Goal: Book appointment/travel/reservation

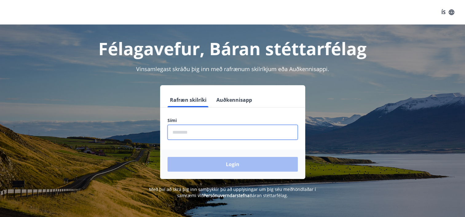
click at [181, 131] on input "phone" at bounding box center [232, 132] width 130 height 15
type input "********"
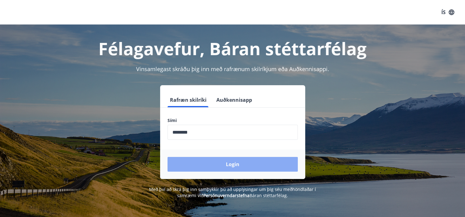
click at [266, 159] on button "Login" at bounding box center [232, 164] width 130 height 15
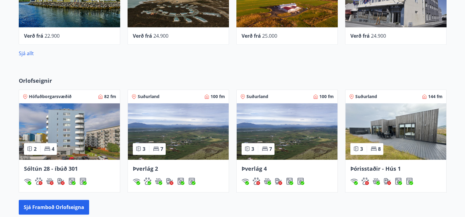
scroll to position [377, 0]
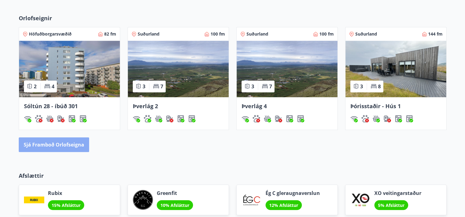
click at [37, 150] on button "Sjá framboð orlofseigna" at bounding box center [54, 145] width 70 height 15
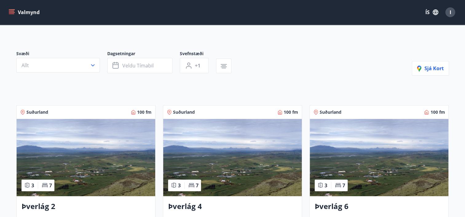
scroll to position [37, 0]
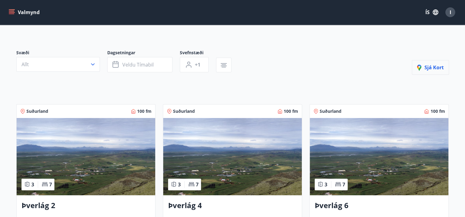
click at [416, 63] on button "Sjá kort" at bounding box center [430, 67] width 37 height 15
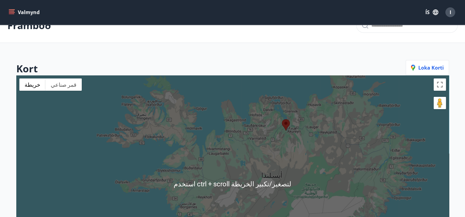
scroll to position [0, 0]
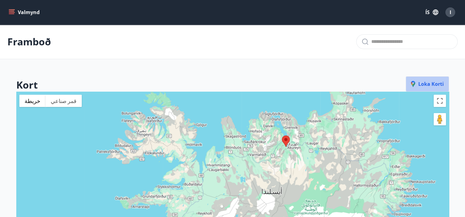
click at [424, 84] on span "Loka korti" at bounding box center [427, 84] width 33 height 7
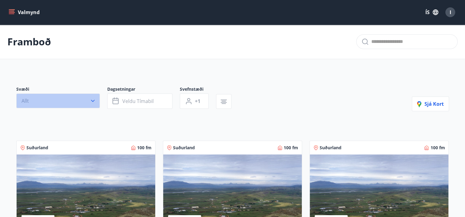
click at [80, 99] on button "Allt" at bounding box center [58, 101] width 84 height 15
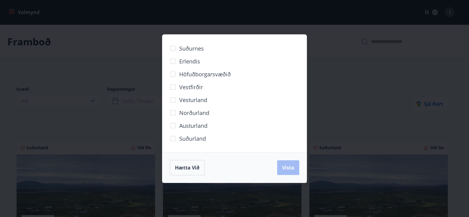
click at [122, 41] on div "Suðurnes Erlendis Höfuðborgarsvæðið Vestfirðir Vesturland Norðurland Austurland…" at bounding box center [234, 108] width 469 height 217
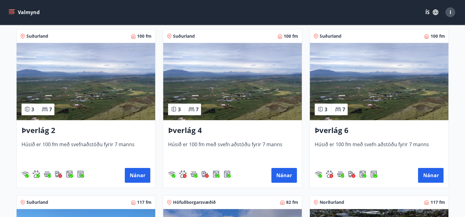
scroll to position [113, 0]
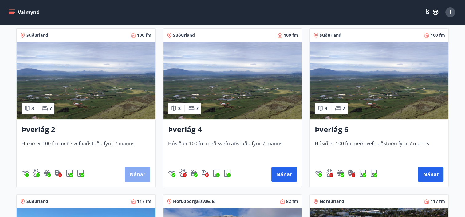
click at [137, 175] on button "Nánar" at bounding box center [137, 174] width 25 height 15
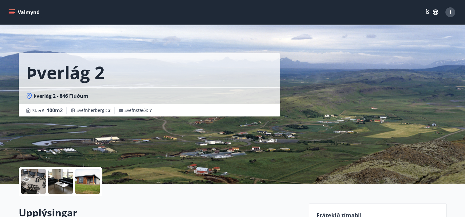
click at [39, 180] on div at bounding box center [33, 182] width 25 height 25
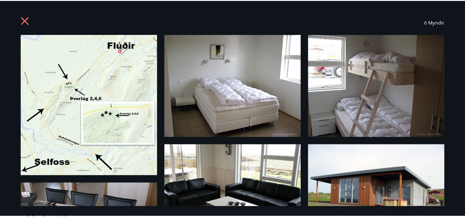
scroll to position [81, 0]
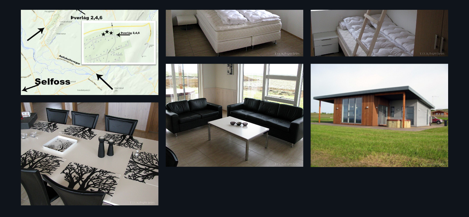
click at [358, 112] on img at bounding box center [380, 115] width 138 height 103
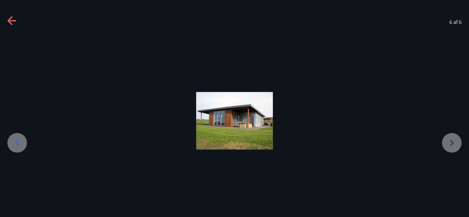
click at [444, 146] on div at bounding box center [234, 121] width 469 height 58
drag, startPoint x: 444, startPoint y: 146, endPoint x: 341, endPoint y: 152, distance: 103.3
click at [341, 152] on div at bounding box center [234, 120] width 469 height 173
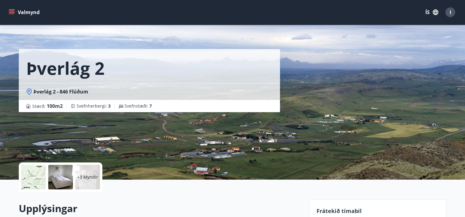
scroll to position [4, 0]
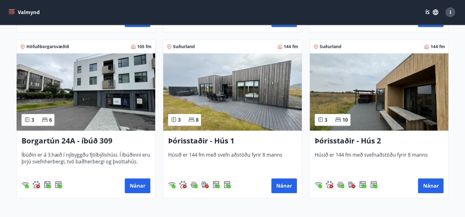
scroll to position [431, 0]
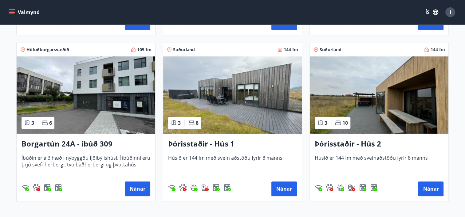
click at [247, 99] on img at bounding box center [232, 95] width 138 height 77
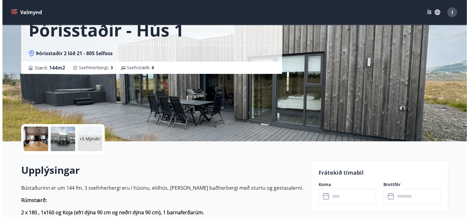
scroll to position [42, 0]
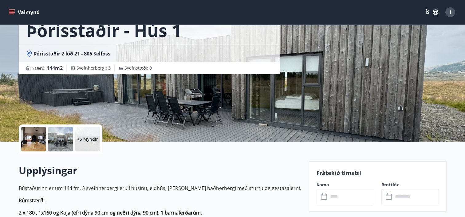
click at [87, 136] on p "+5 Myndir" at bounding box center [87, 139] width 21 height 6
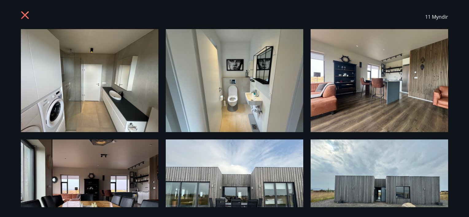
scroll to position [0, 0]
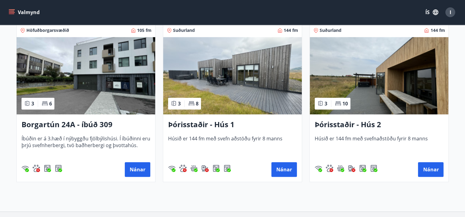
scroll to position [496, 0]
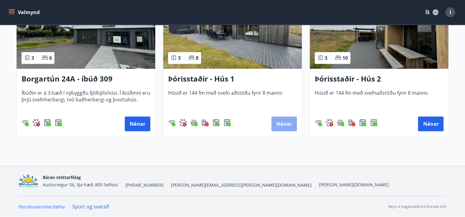
click at [278, 121] on button "Nánar" at bounding box center [283, 124] width 25 height 15
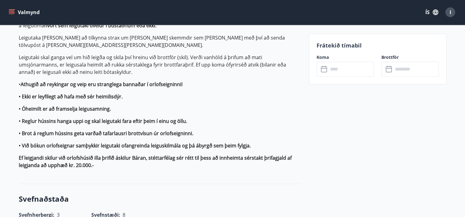
scroll to position [595, 0]
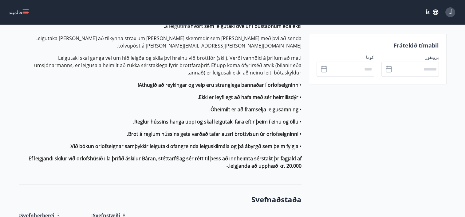
drag, startPoint x: 95, startPoint y: 1, endPoint x: 124, endPoint y: 71, distance: 75.6
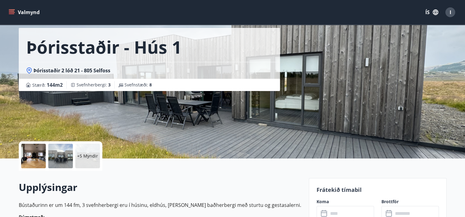
scroll to position [0, 0]
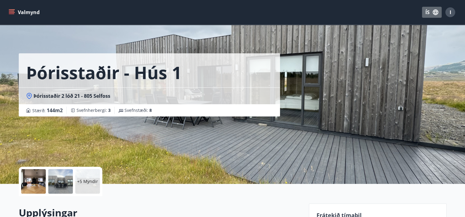
click at [430, 14] on button "ÍS" at bounding box center [432, 12] width 20 height 11
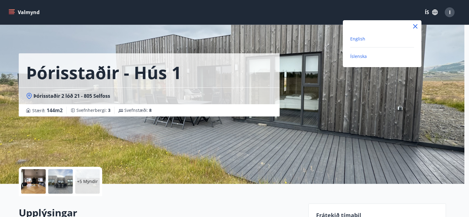
click at [355, 39] on span "English" at bounding box center [357, 39] width 15 height 6
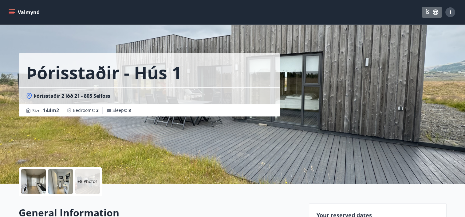
click at [431, 13] on button "ÍS" at bounding box center [432, 12] width 20 height 11
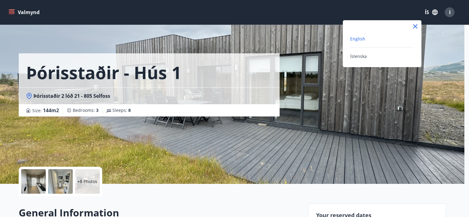
click at [362, 37] on span "English" at bounding box center [357, 39] width 15 height 6
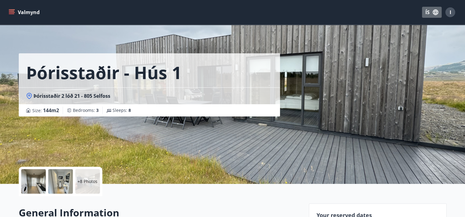
click at [432, 15] on icon "button" at bounding box center [435, 12] width 7 height 7
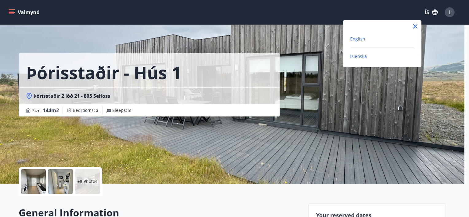
click at [358, 56] on span "Íslenska" at bounding box center [358, 56] width 17 height 6
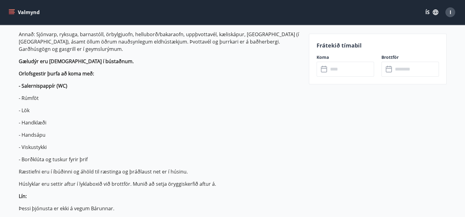
scroll to position [246, 0]
click at [104, 38] on p "Annað: Sjónvarp, ryksuga, barnastóll, örbylgjuofn, helluborð/bakaraofn, uppþvot…" at bounding box center [160, 42] width 283 height 22
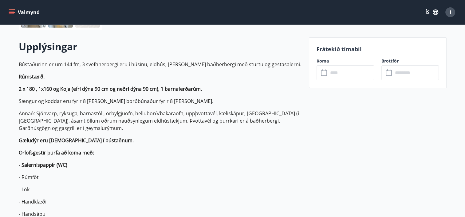
scroll to position [168, 0]
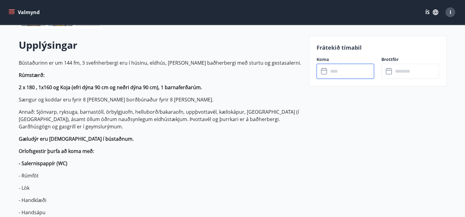
click at [332, 70] on input "text" at bounding box center [351, 71] width 46 height 15
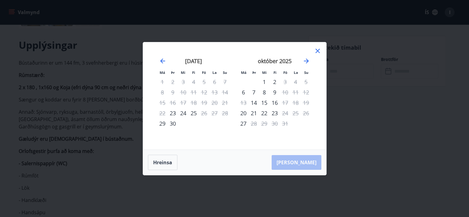
click at [317, 51] on icon at bounding box center [317, 50] width 1 height 1
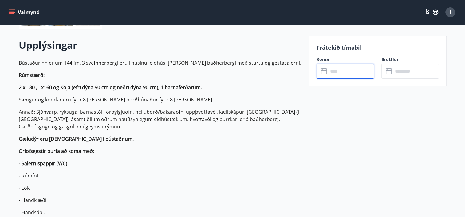
scroll to position [0, 0]
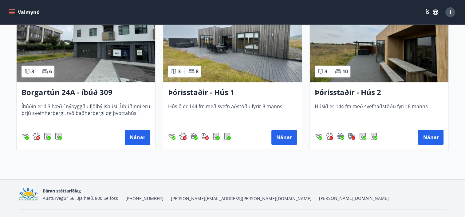
scroll to position [496, 0]
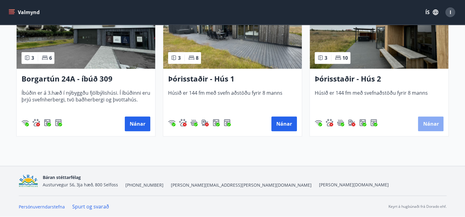
click at [428, 122] on button "Nánar" at bounding box center [430, 124] width 25 height 15
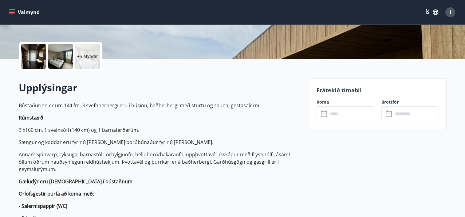
scroll to position [125, 0]
click at [357, 112] on input "text" at bounding box center [351, 114] width 46 height 15
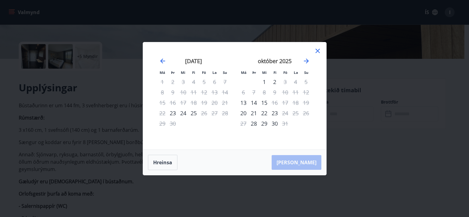
click at [316, 49] on icon at bounding box center [317, 50] width 7 height 7
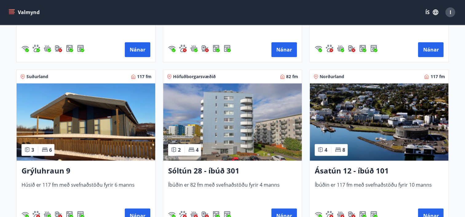
scroll to position [240, 0]
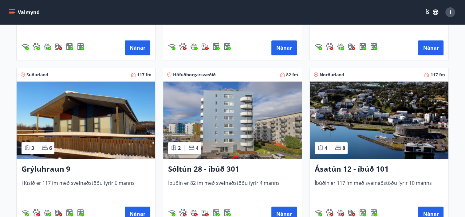
click at [42, 125] on img at bounding box center [86, 120] width 138 height 77
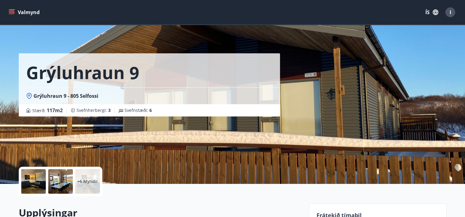
click at [244, 73] on div "Grýluhraun 9" at bounding box center [149, 70] width 261 height 34
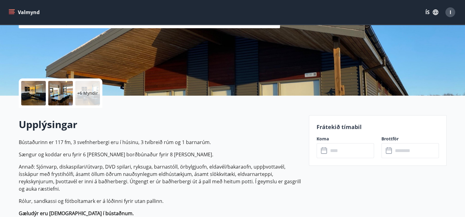
scroll to position [100, 0]
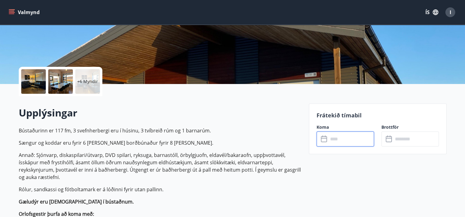
click at [335, 140] on input "text" at bounding box center [351, 139] width 46 height 15
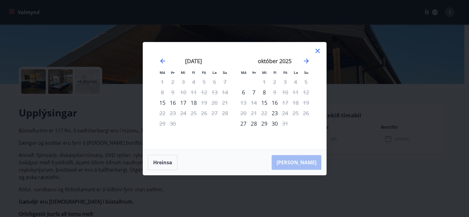
click at [317, 53] on icon at bounding box center [317, 50] width 7 height 7
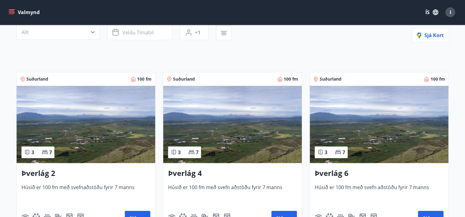
scroll to position [68, 0]
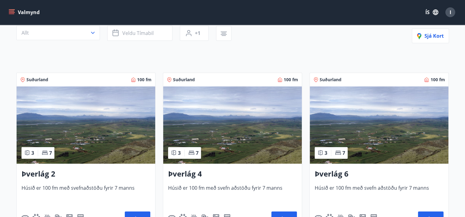
click at [47, 137] on img at bounding box center [86, 125] width 138 height 77
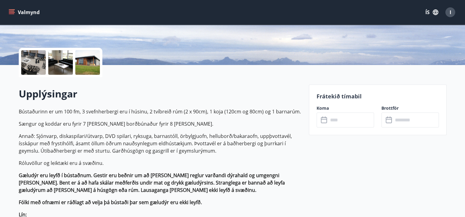
scroll to position [125, 0]
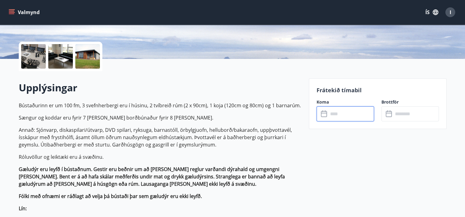
click at [334, 118] on input "text" at bounding box center [351, 114] width 46 height 15
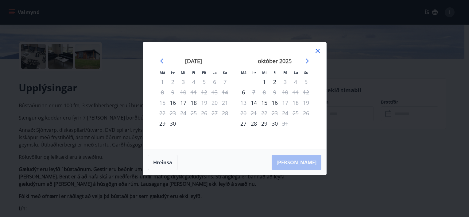
click at [320, 49] on icon at bounding box center [317, 50] width 7 height 7
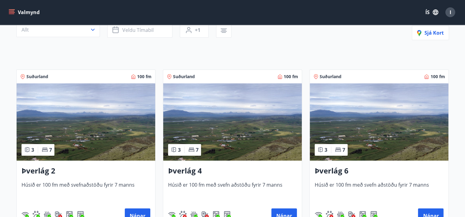
click at [209, 156] on img at bounding box center [232, 122] width 138 height 77
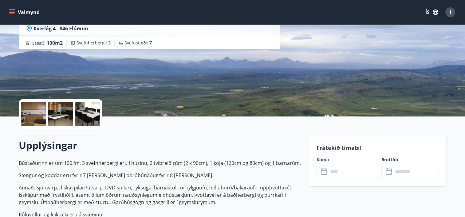
scroll to position [82, 0]
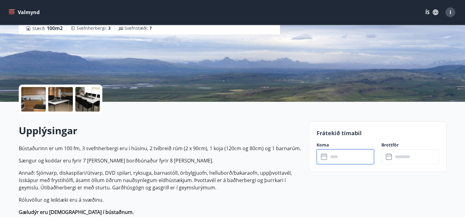
click at [337, 159] on input "text" at bounding box center [351, 157] width 46 height 15
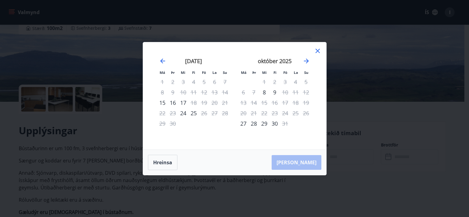
click at [318, 53] on icon at bounding box center [317, 50] width 7 height 7
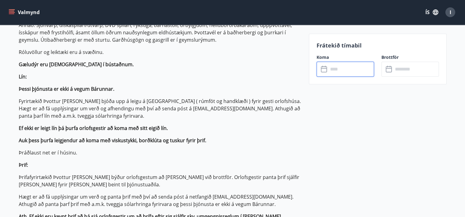
scroll to position [232, 0]
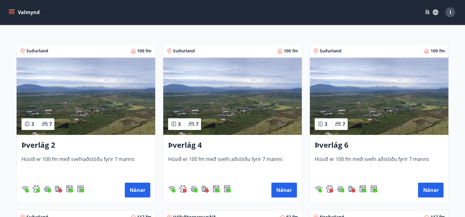
scroll to position [98, 0]
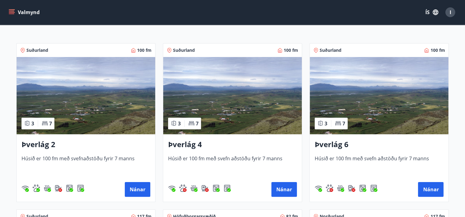
click at [342, 113] on img at bounding box center [379, 95] width 138 height 77
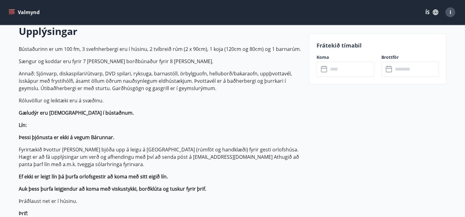
scroll to position [189, 0]
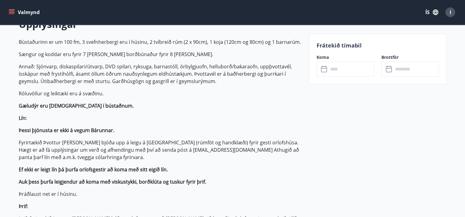
click at [345, 64] on input "text" at bounding box center [351, 69] width 46 height 15
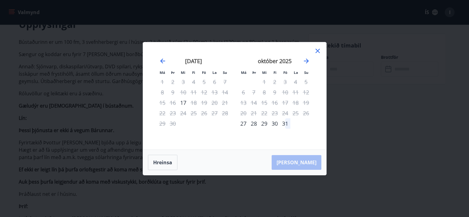
click at [317, 54] on icon at bounding box center [317, 50] width 7 height 7
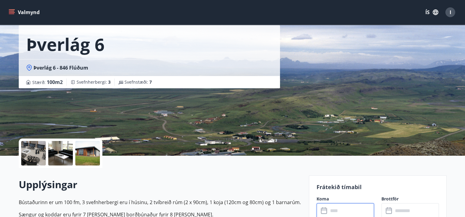
scroll to position [0, 0]
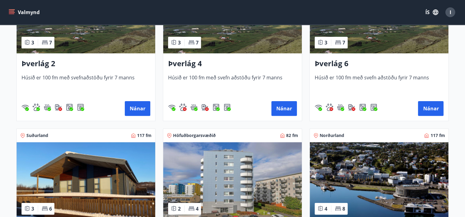
scroll to position [187, 0]
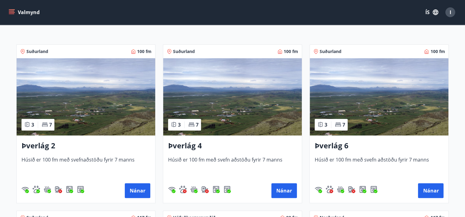
click at [93, 117] on img at bounding box center [86, 96] width 138 height 77
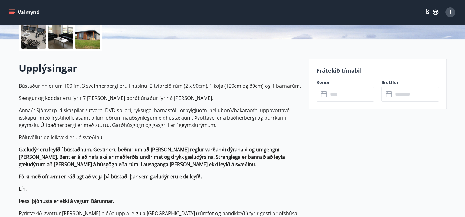
scroll to position [145, 0]
click at [329, 93] on input "text" at bounding box center [351, 94] width 46 height 15
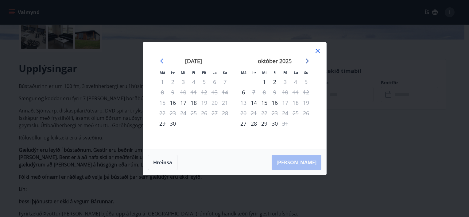
drag, startPoint x: 329, startPoint y: 93, endPoint x: 307, endPoint y: 58, distance: 41.4
click at [307, 58] on div "Má Þr Mi Fi Fö La Su Má Þr Mi Fi Fö La Su ágúst 2025 1 2 3 4 5 6 7 8 9 10 11 12…" at bounding box center [234, 108] width 469 height 217
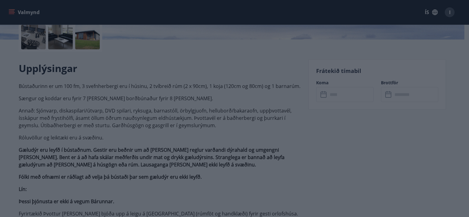
click at [307, 58] on icon "Move forward to switch to the next month." at bounding box center [306, 60] width 7 height 7
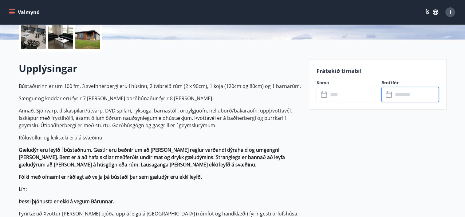
click at [401, 92] on input "text" at bounding box center [416, 94] width 46 height 15
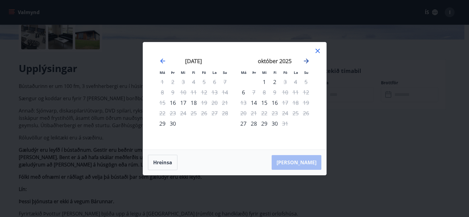
click at [303, 60] on icon "Move forward to switch to the next month." at bounding box center [306, 60] width 7 height 7
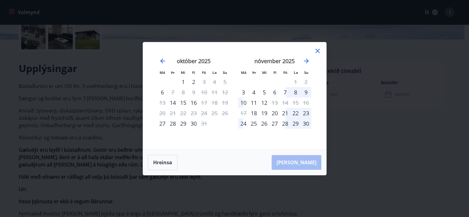
click at [317, 51] on icon at bounding box center [317, 50] width 7 height 7
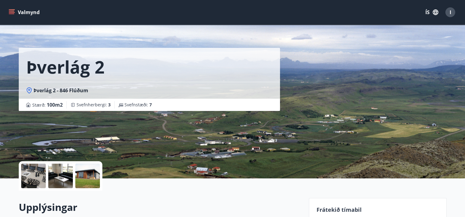
scroll to position [0, 0]
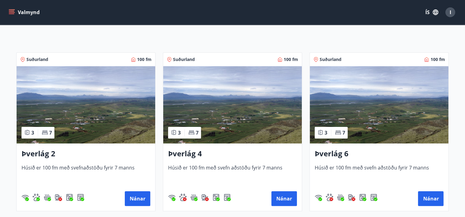
scroll to position [88, 0]
click at [230, 114] on img at bounding box center [232, 104] width 138 height 77
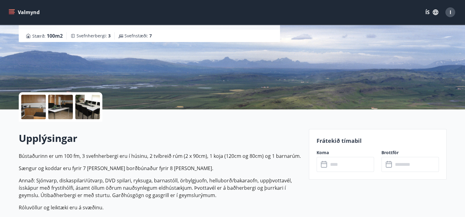
scroll to position [77, 0]
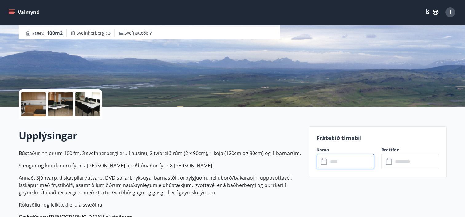
click at [355, 163] on input "text" at bounding box center [351, 161] width 46 height 15
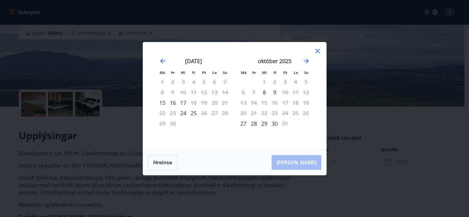
click at [319, 50] on icon at bounding box center [317, 50] width 7 height 7
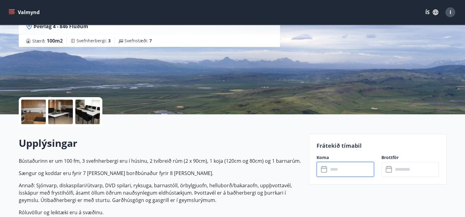
scroll to position [69, 0]
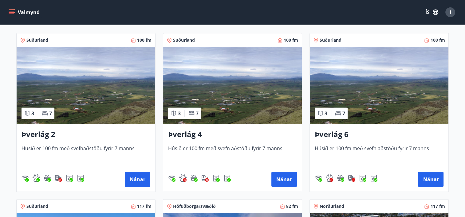
scroll to position [109, 0]
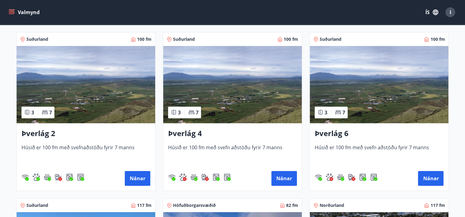
click at [356, 70] on img at bounding box center [379, 84] width 138 height 77
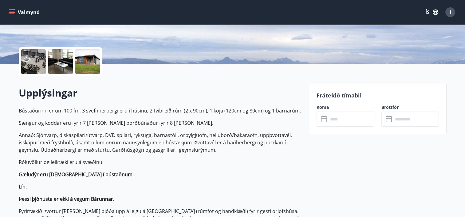
scroll to position [121, 0]
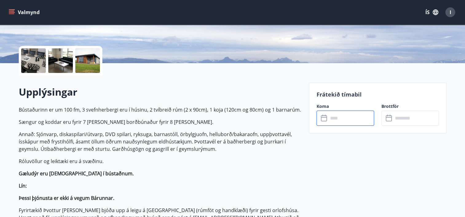
click at [343, 118] on input "text" at bounding box center [351, 118] width 46 height 15
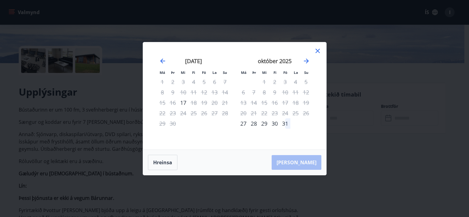
click at [314, 49] on icon at bounding box center [317, 50] width 7 height 7
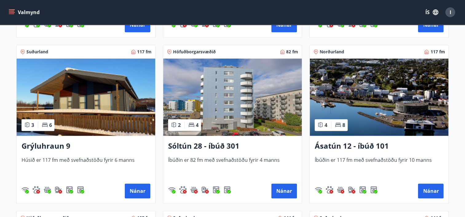
scroll to position [263, 0]
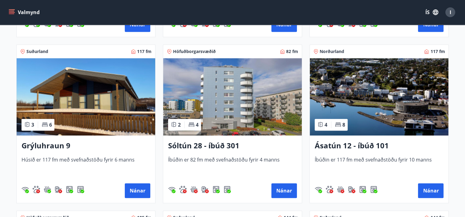
click at [116, 70] on img at bounding box center [86, 96] width 138 height 77
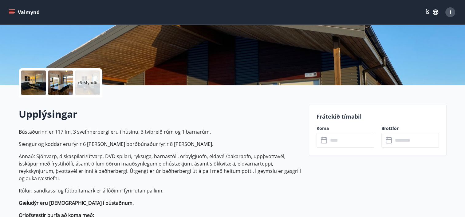
scroll to position [99, 0]
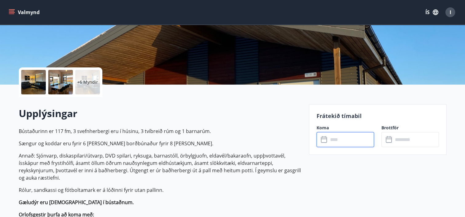
click at [334, 142] on input "text" at bounding box center [351, 139] width 46 height 15
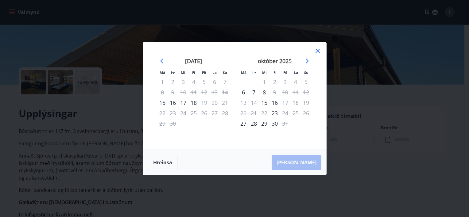
click at [318, 49] on icon at bounding box center [317, 50] width 7 height 7
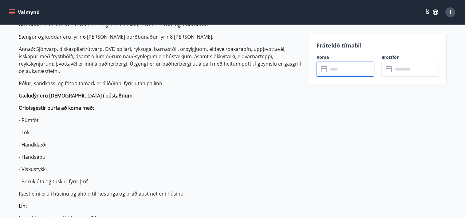
scroll to position [0, 0]
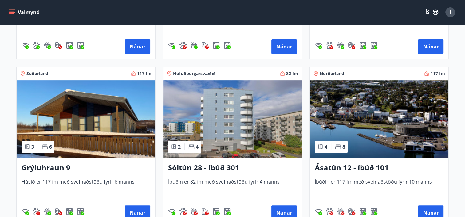
scroll to position [241, 0]
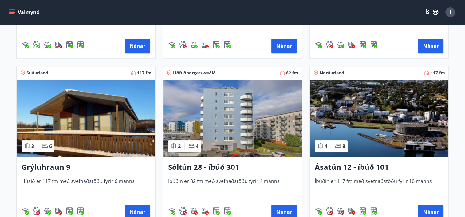
click at [318, 49] on div at bounding box center [345, 46] width 63 height 10
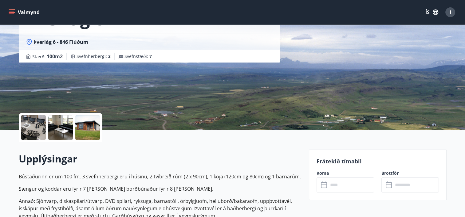
scroll to position [55, 0]
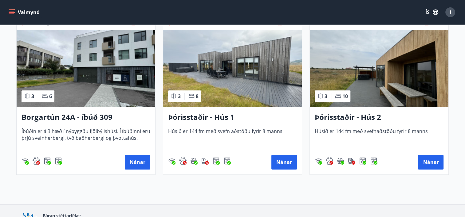
scroll to position [458, 0]
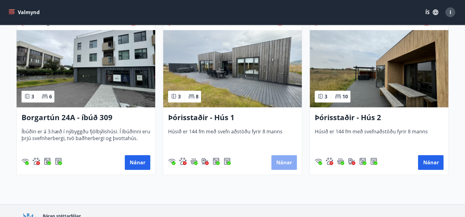
click at [283, 161] on button "Nánar" at bounding box center [283, 162] width 25 height 15
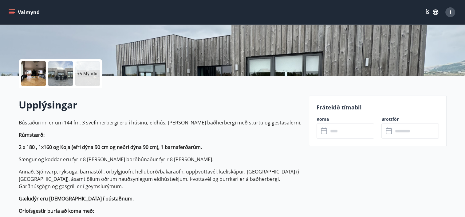
scroll to position [110, 0]
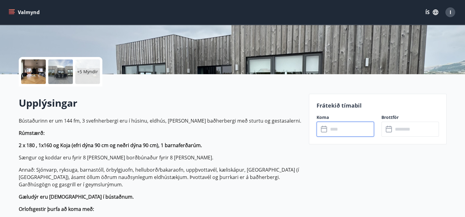
click at [350, 129] on input "text" at bounding box center [351, 129] width 46 height 15
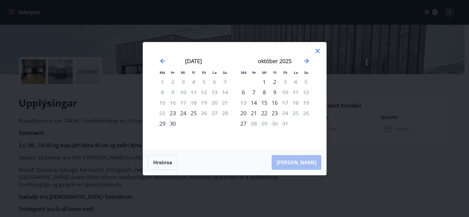
click at [319, 52] on icon at bounding box center [318, 51] width 4 height 4
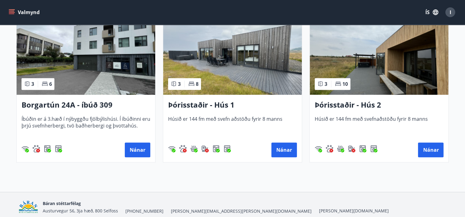
scroll to position [496, 0]
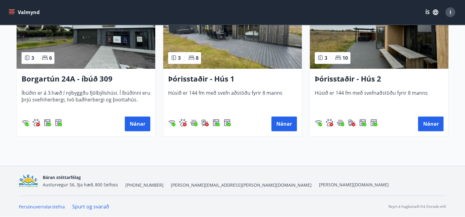
click at [378, 57] on img at bounding box center [379, 29] width 138 height 77
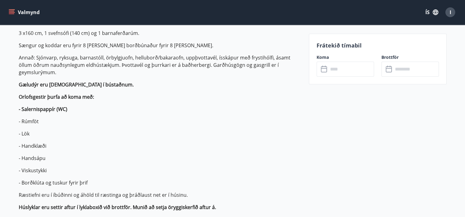
scroll to position [200, 0]
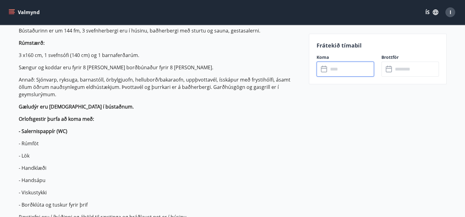
click at [357, 68] on input "text" at bounding box center [351, 69] width 46 height 15
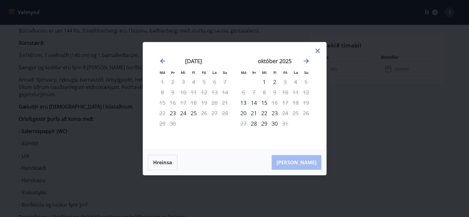
click at [314, 49] on icon at bounding box center [317, 50] width 7 height 7
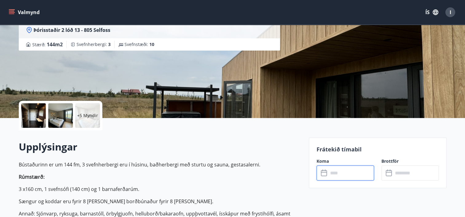
scroll to position [66, 0]
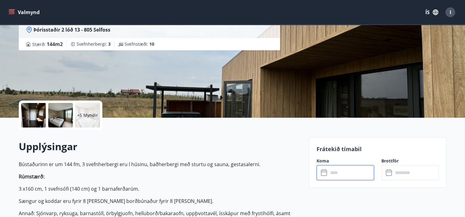
click at [337, 178] on input "text" at bounding box center [351, 173] width 46 height 15
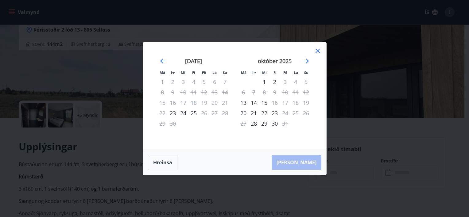
click at [317, 48] on icon at bounding box center [317, 50] width 7 height 7
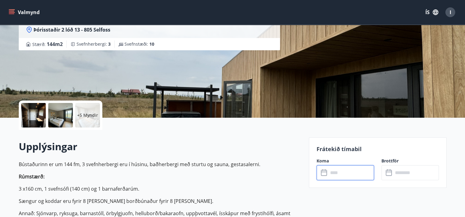
scroll to position [0, 0]
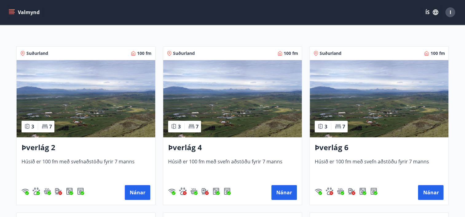
scroll to position [95, 0]
click at [106, 93] on img at bounding box center [86, 98] width 138 height 77
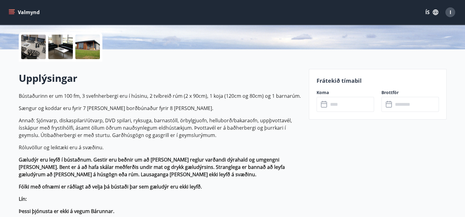
scroll to position [135, 0]
click at [358, 103] on input "text" at bounding box center [351, 104] width 46 height 15
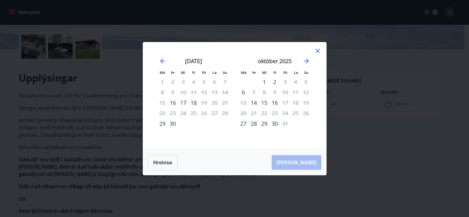
click at [317, 51] on icon at bounding box center [317, 50] width 7 height 7
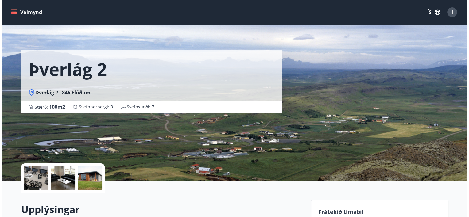
scroll to position [0, 0]
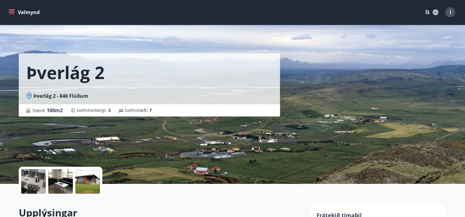
click at [23, 183] on div at bounding box center [33, 182] width 25 height 25
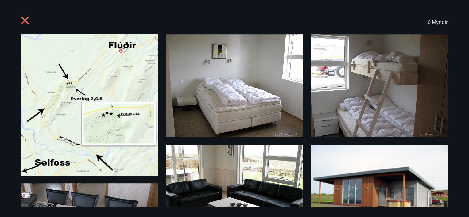
click at [30, 20] on icon at bounding box center [26, 21] width 10 height 10
